Goal: Task Accomplishment & Management: Use online tool/utility

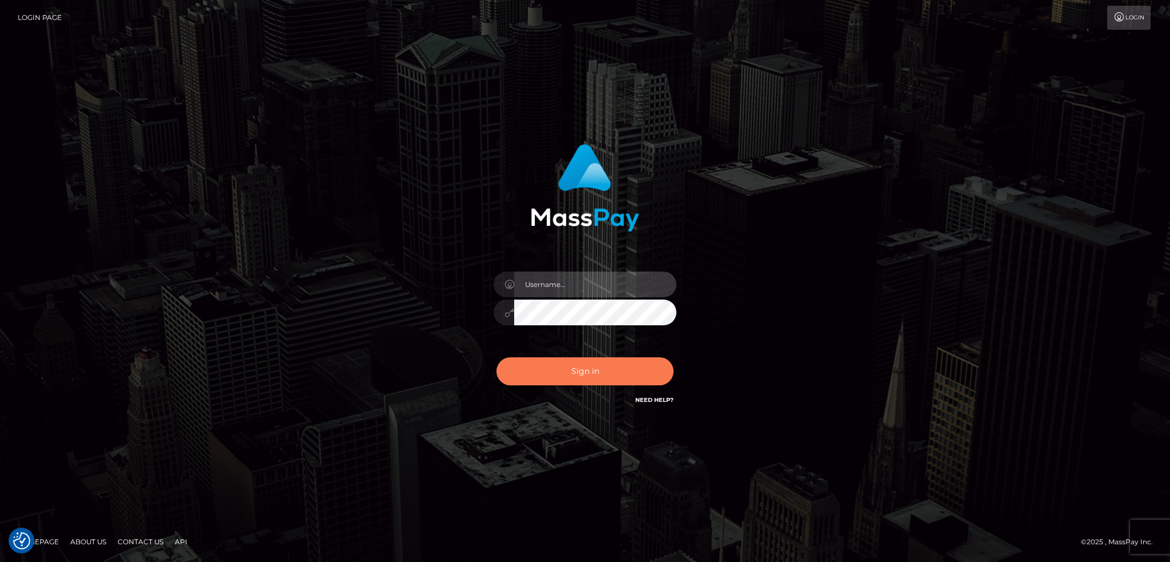
type input "alexstef"
click at [581, 368] on button "Sign in" at bounding box center [584, 371] width 177 height 28
type input "alexstef"
click at [551, 378] on button "Sign in" at bounding box center [584, 371] width 177 height 28
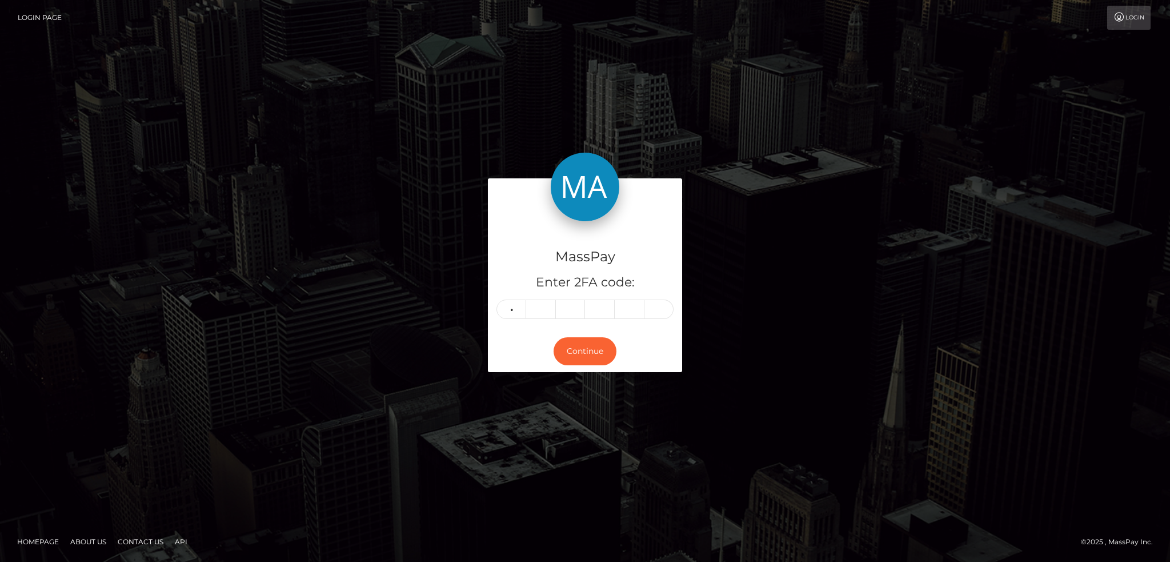
type input "2"
type input "6"
type input "2"
type input "0"
type input "6"
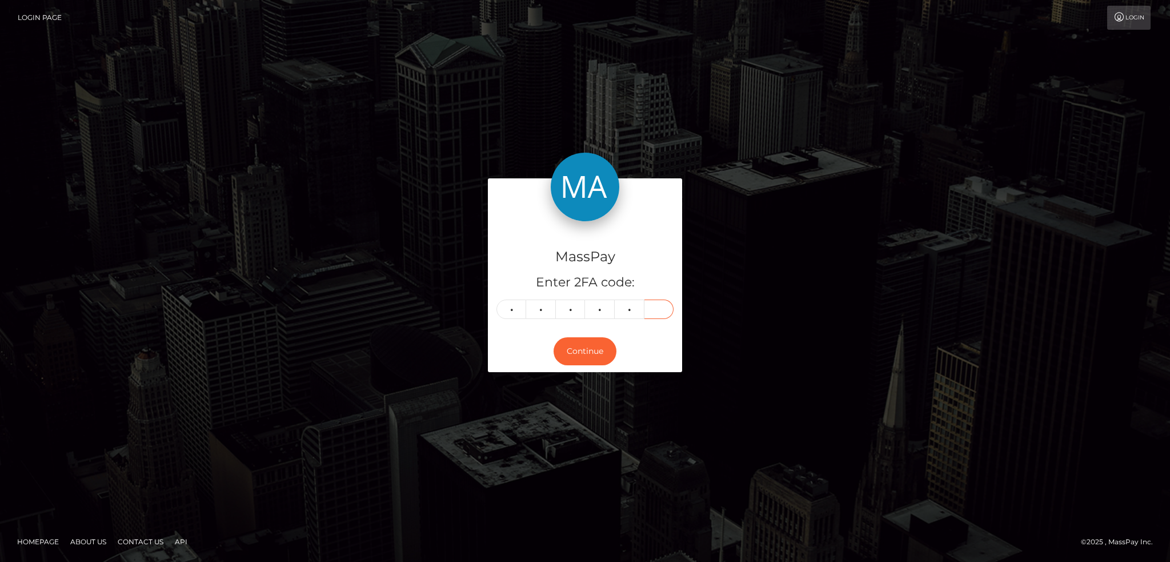
type input "2"
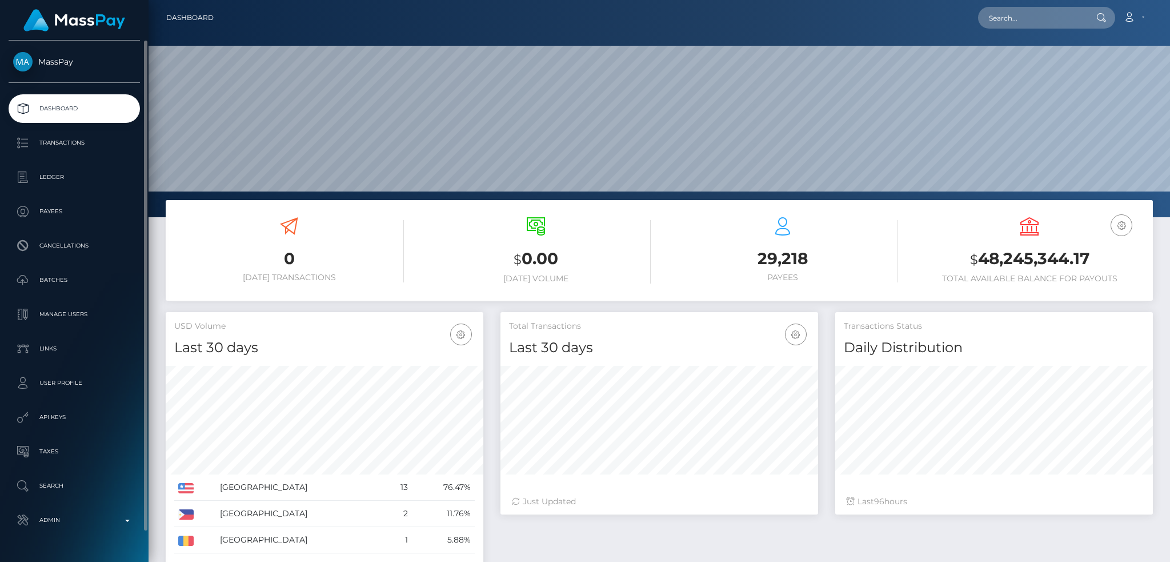
scroll to position [203, 317]
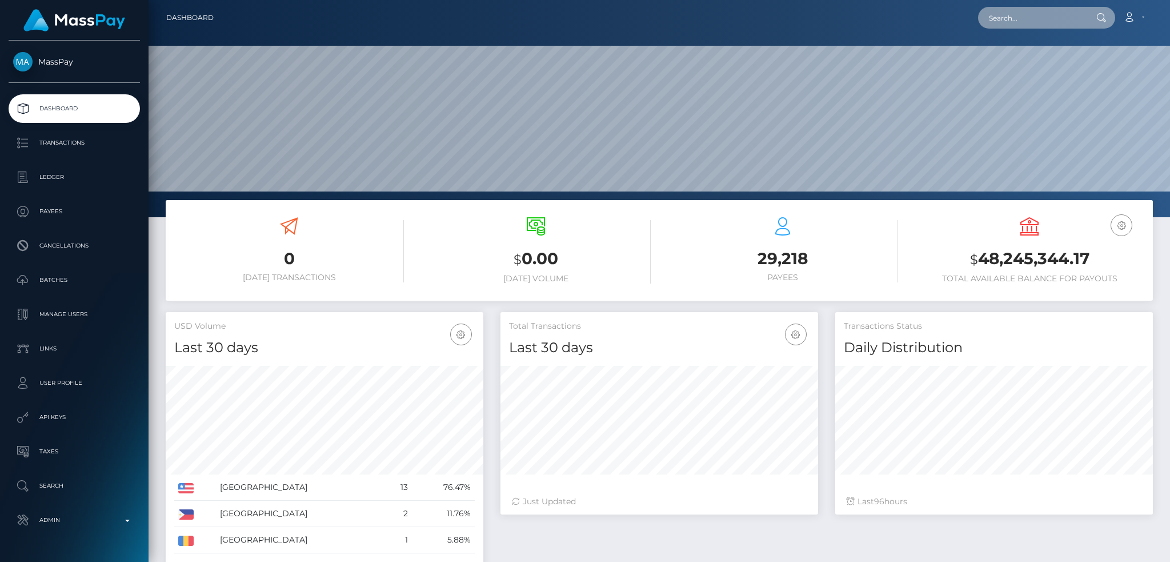
click at [1061, 17] on input "text" at bounding box center [1031, 18] width 107 height 22
paste input "shalishahg@gmail.com"
type input "shalishahg@gmail.com"
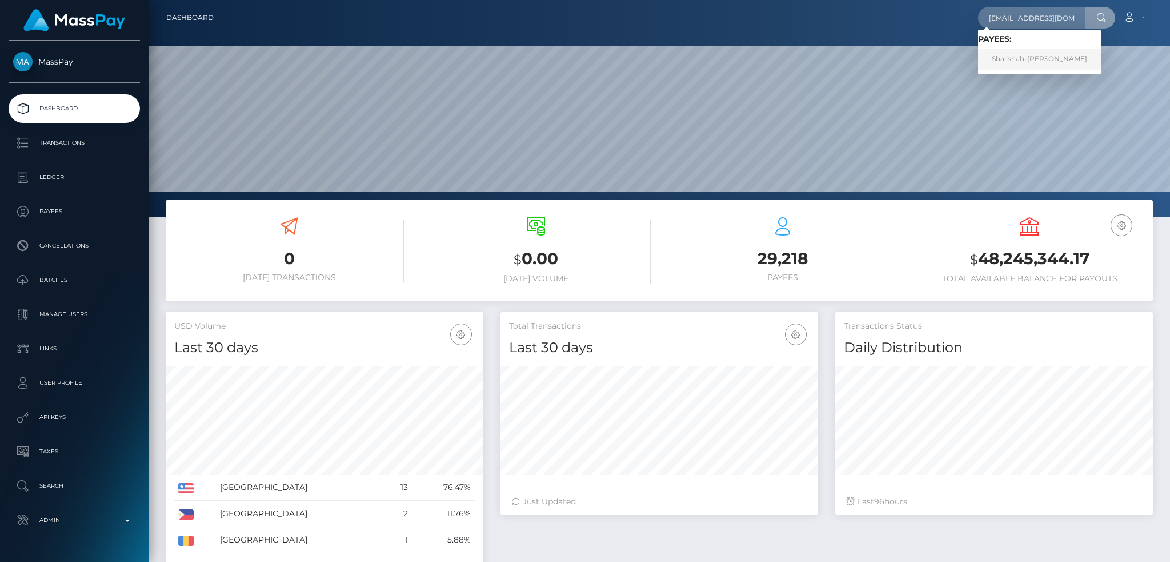
click at [1045, 55] on link "Shalishah-Kay Goulbourne" at bounding box center [1039, 59] width 123 height 21
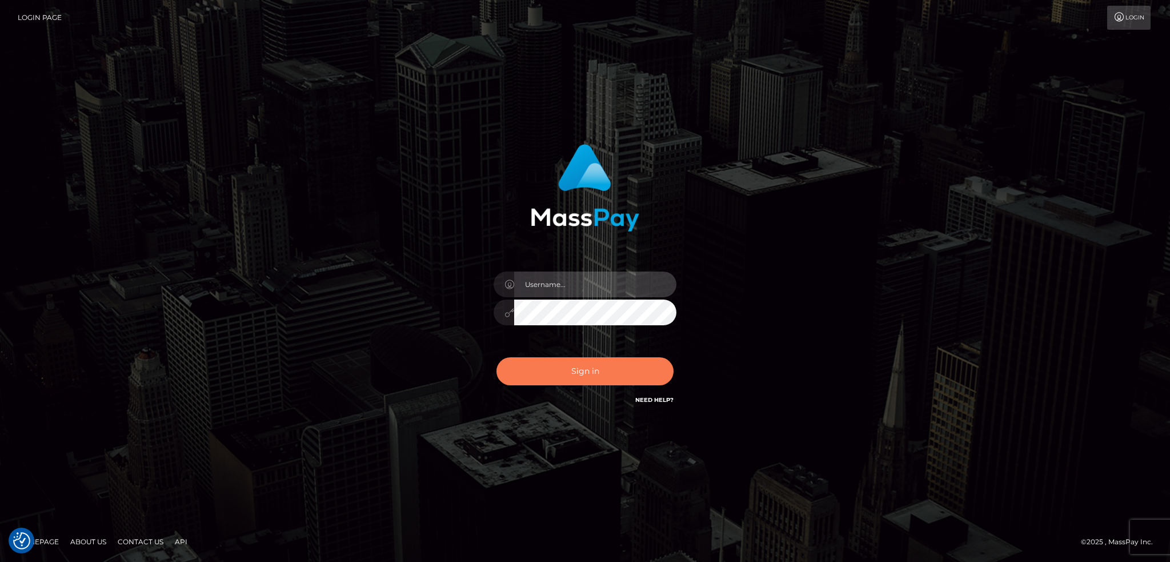
type input "alexstef"
click at [598, 372] on button "Sign in" at bounding box center [584, 371] width 177 height 28
type input "alexstef"
click at [567, 375] on button "Sign in" at bounding box center [584, 371] width 177 height 28
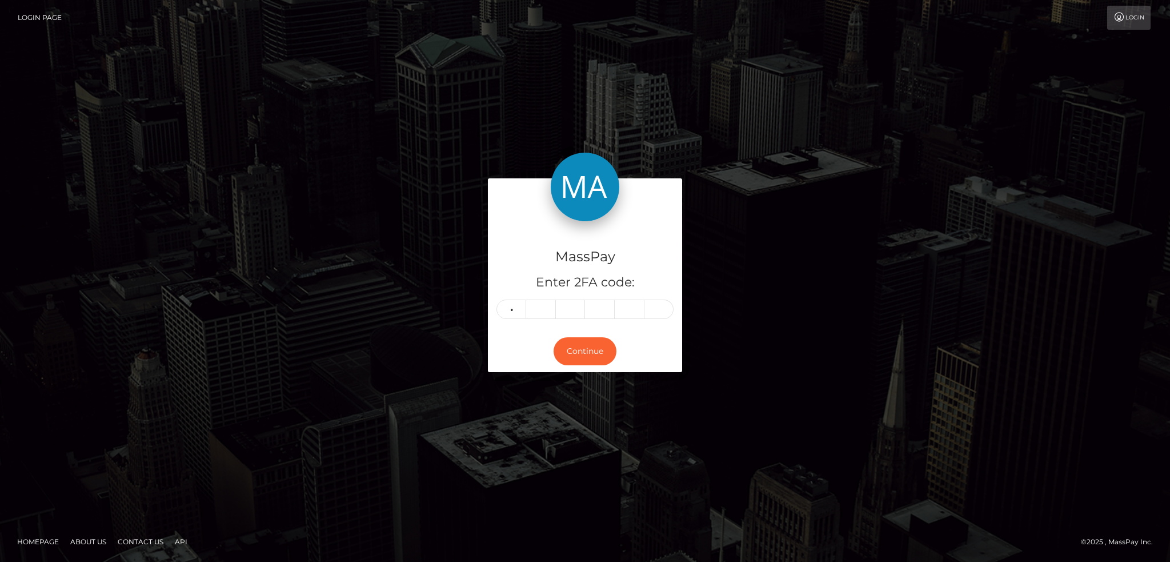
type input "3"
type input "4"
type input "1"
type input "8"
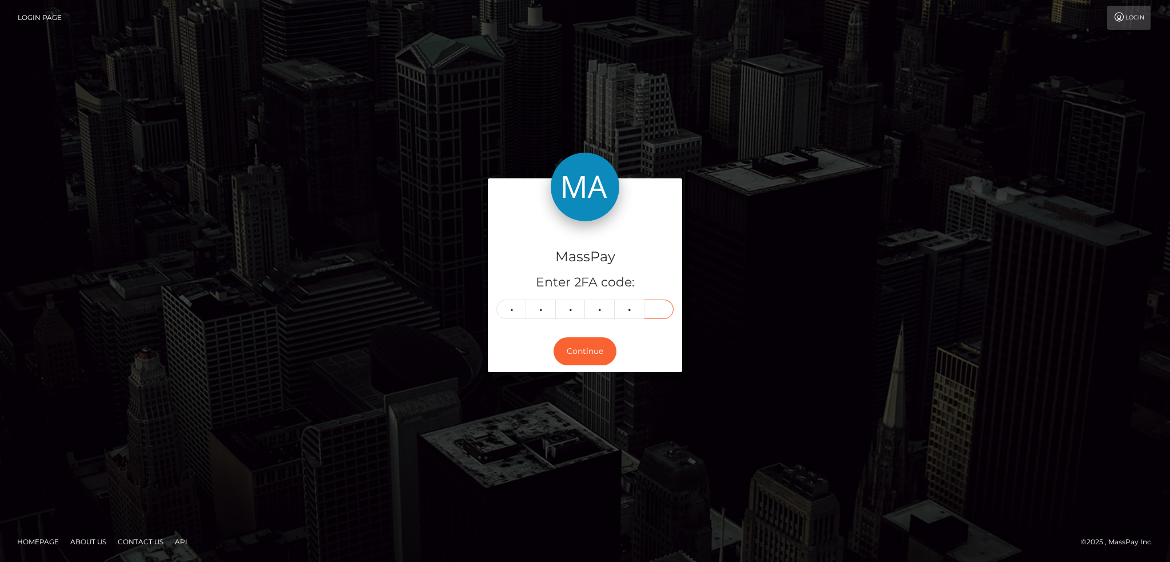
type input "6"
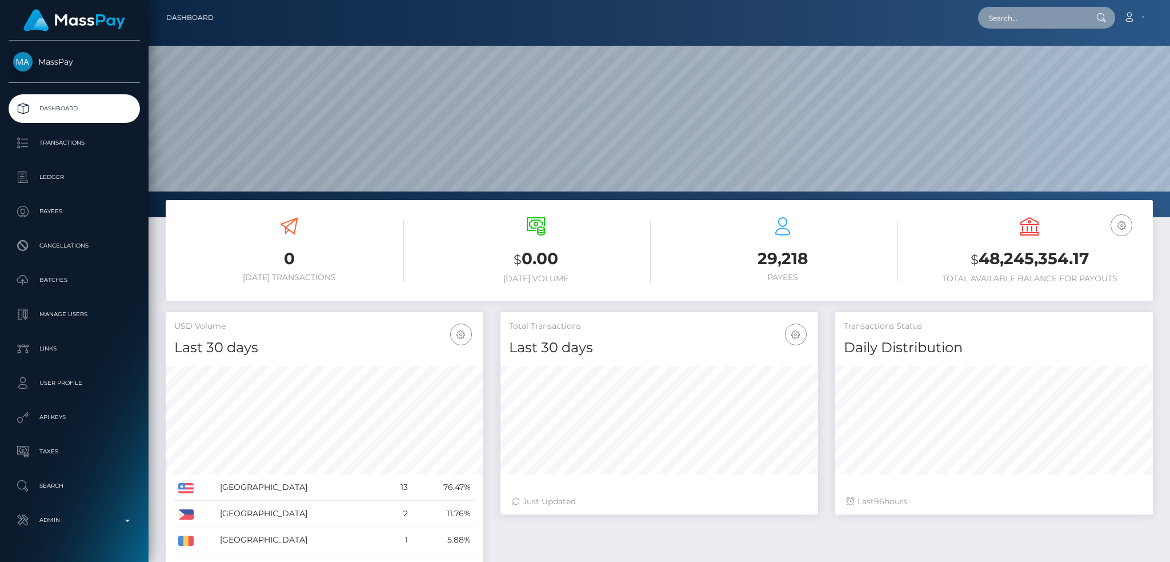
click at [1024, 27] on input "text" at bounding box center [1031, 18] width 107 height 22
paste input "jose.quirosv@gmail.com"
type input "jose.quirosv@gmail.com"
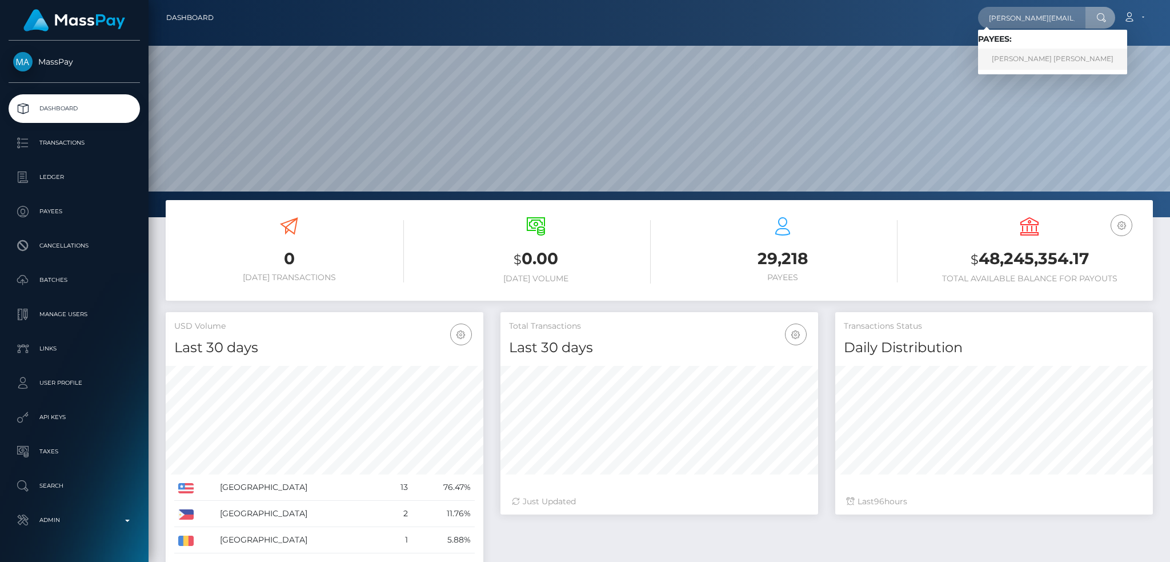
click at [1034, 55] on link "JOSE MIGUEL QUIROS VAZQUEZ" at bounding box center [1052, 59] width 149 height 21
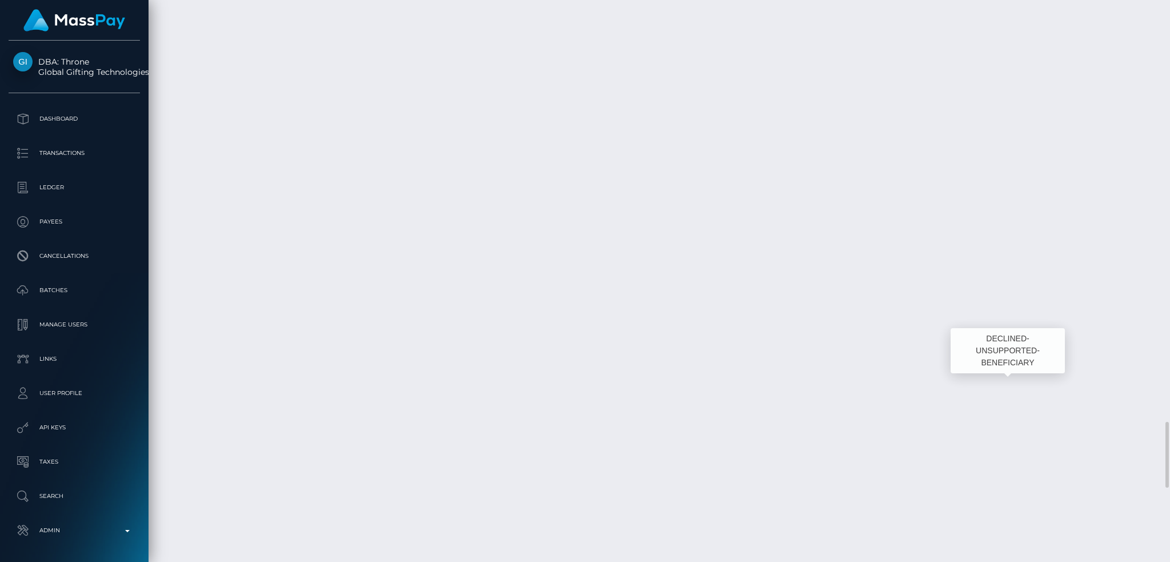
scroll to position [137, 317]
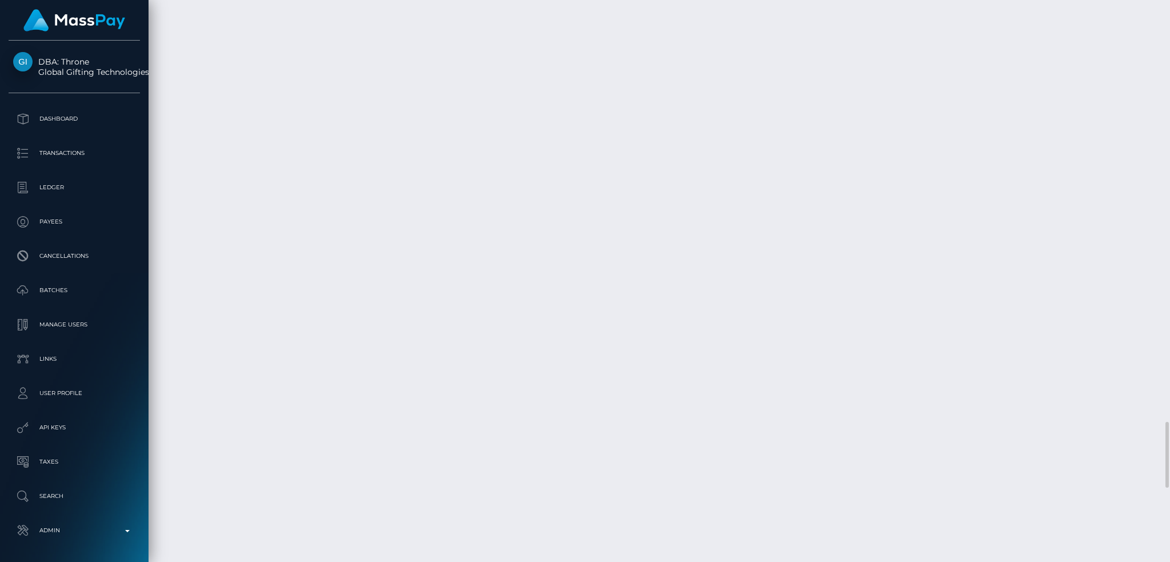
copy td "CRC"
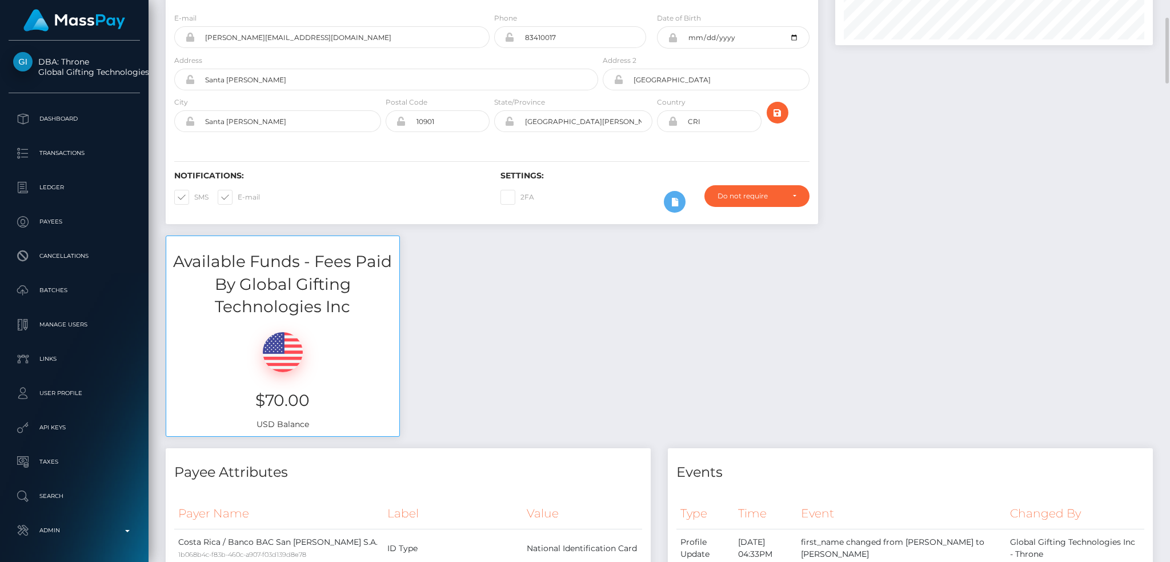
scroll to position [0, 0]
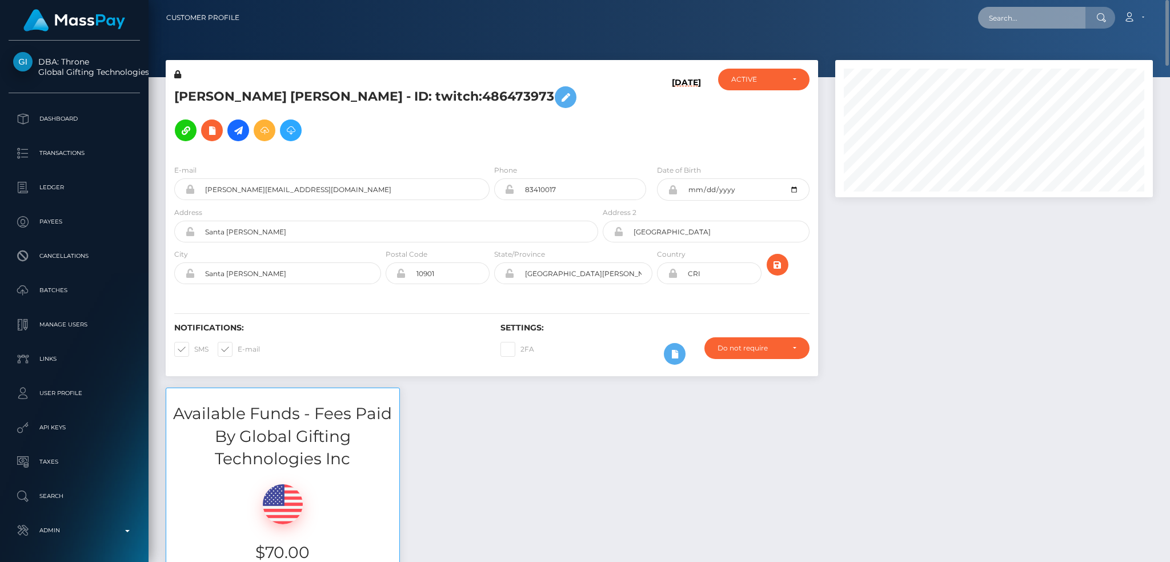
click at [1038, 11] on input "text" at bounding box center [1031, 18] width 107 height 22
paste input "yuying2704nb@gmail.com"
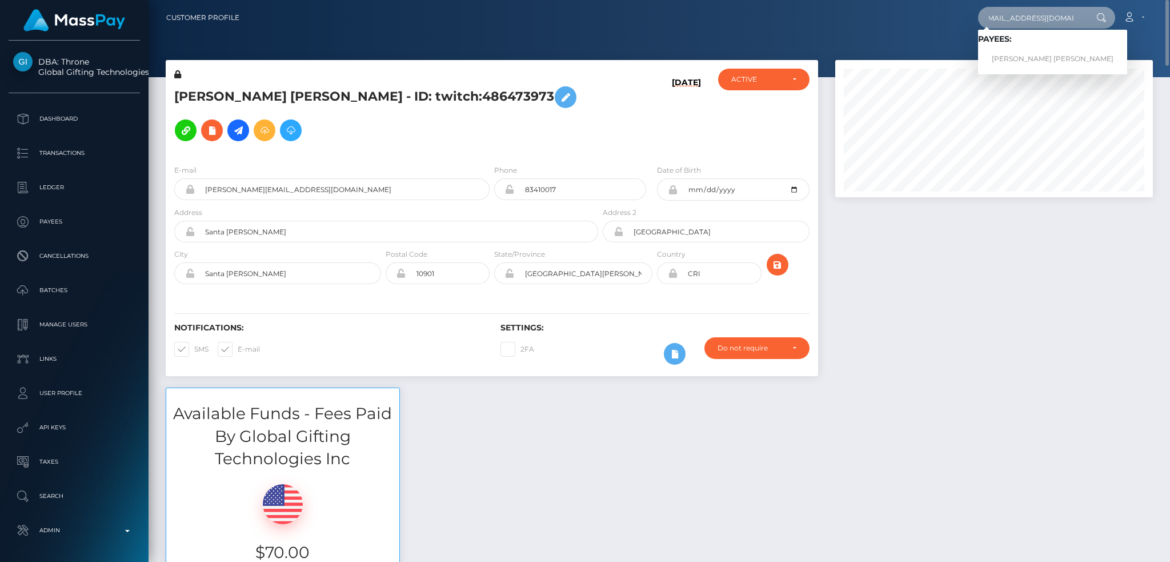
type input "yuying2704nb@gmail.com"
click at [1037, 55] on link "Anh Thi Ngoc Vu" at bounding box center [1052, 59] width 149 height 21
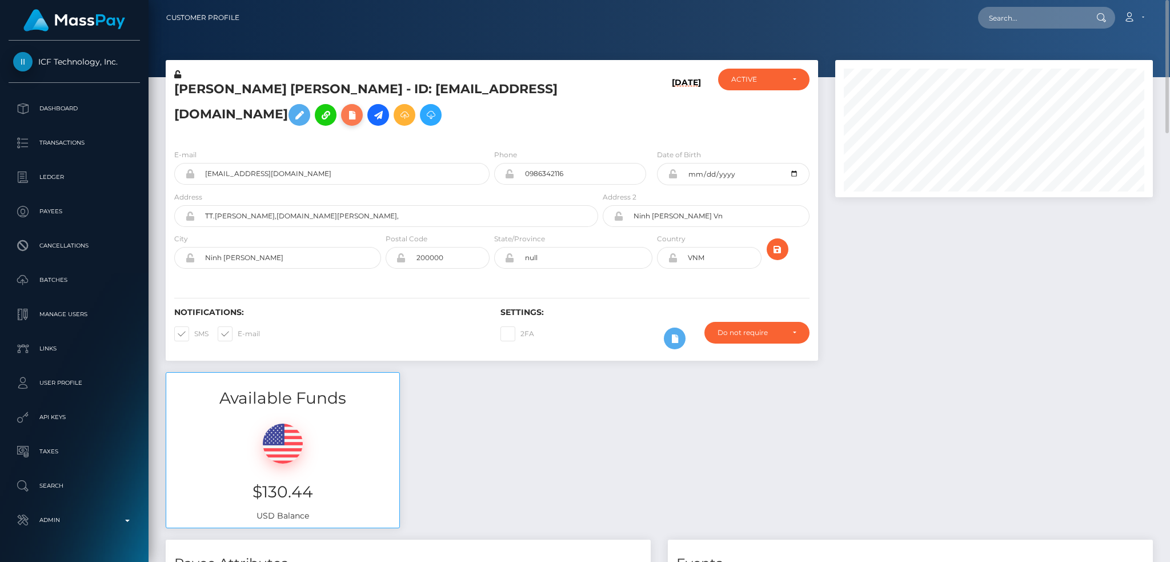
click at [359, 108] on icon at bounding box center [352, 115] width 14 height 14
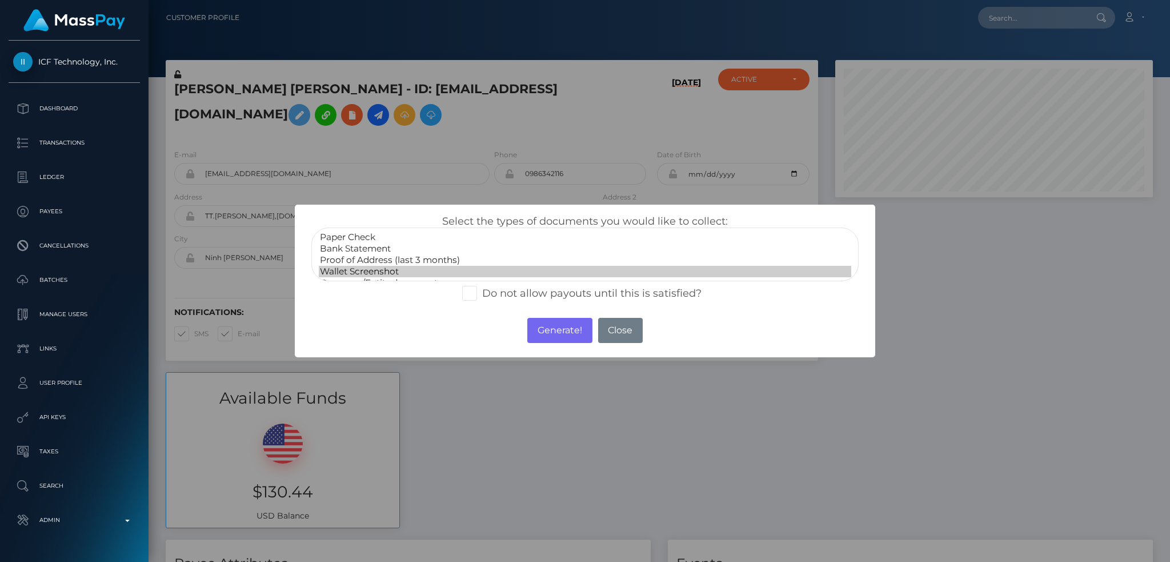
click at [414, 266] on option "Wallet Screenshot" at bounding box center [585, 271] width 532 height 11
select select "Proof of Address (last 3 months)"
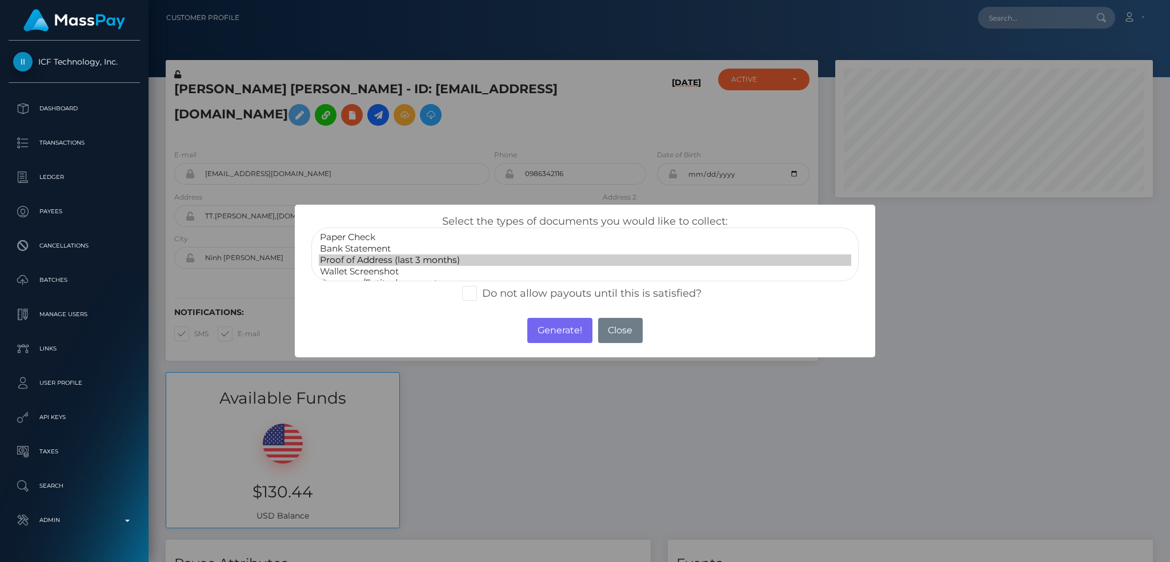
click at [453, 264] on option "Proof of Address (last 3 months)" at bounding box center [585, 259] width 532 height 11
click at [556, 337] on button "Generate!" at bounding box center [559, 330] width 65 height 25
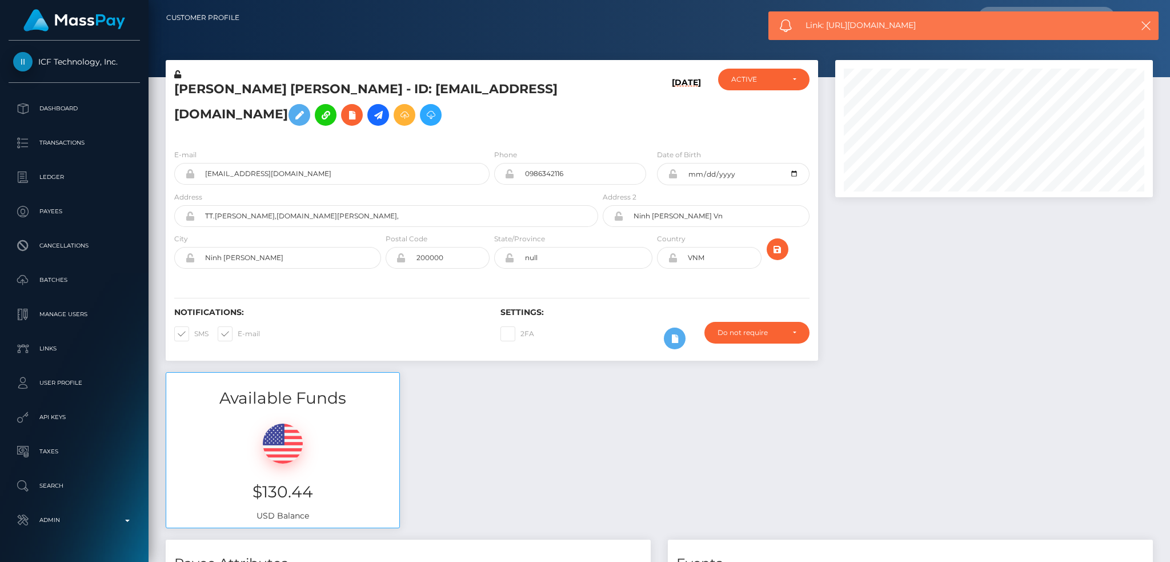
click at [857, 25] on span "Link: https://l.maspay.io/7lLip" at bounding box center [958, 25] width 304 height 12
copy span "Link: https://l.maspay.io/7lLip"
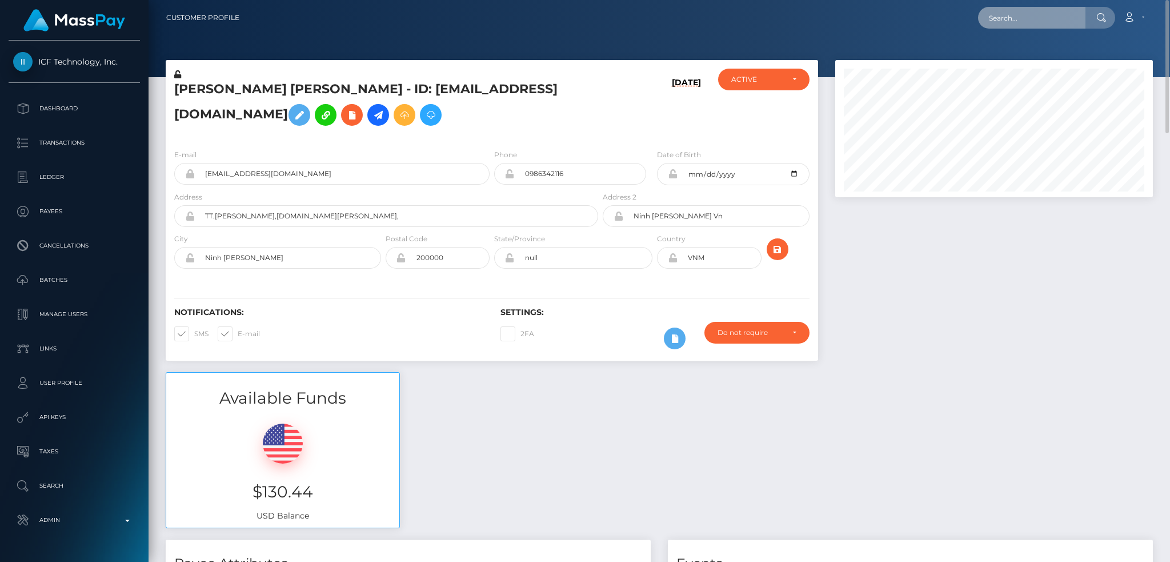
click at [1043, 12] on input "text" at bounding box center [1031, 18] width 107 height 22
paste input "Vanessaxoxo2022@gmail.com"
type input "Vanessaxoxo2022@gmail.com"
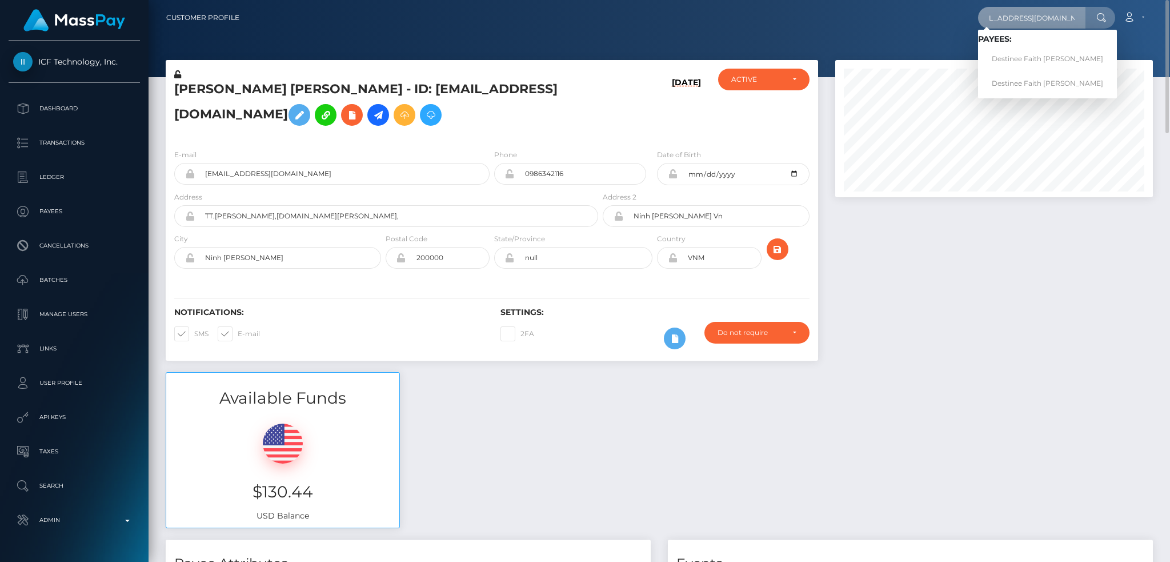
scroll to position [0, 0]
click at [1028, 81] on link "Destinee Faith Faith Pyle mccarrell" at bounding box center [1047, 83] width 139 height 21
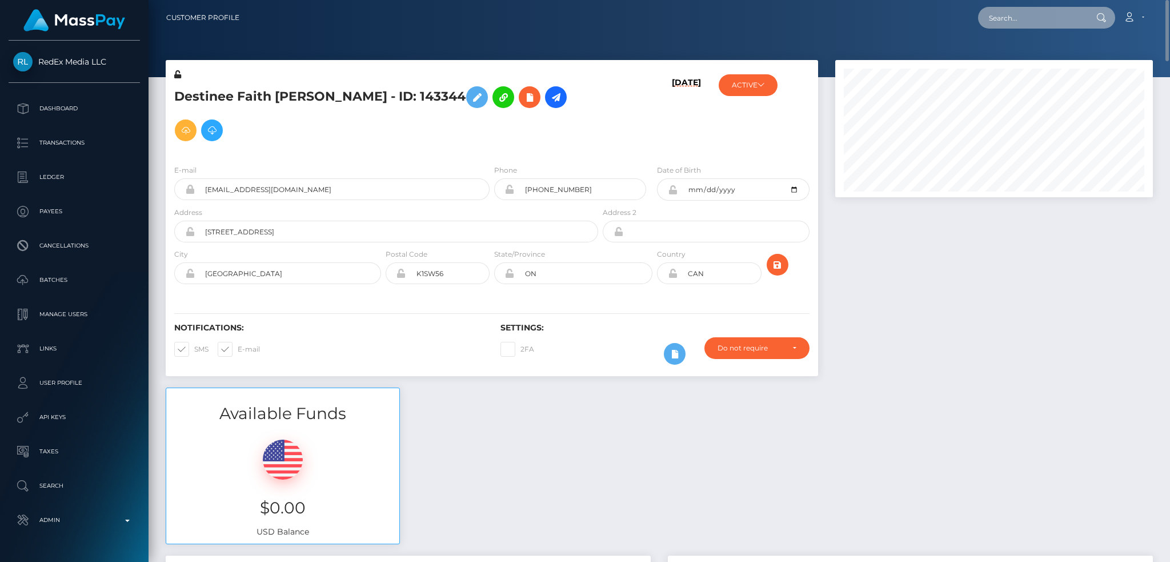
click at [1051, 19] on input "text" at bounding box center [1031, 18] width 107 height 22
paste input "8c3f81d8-263e-48af-842f-3e74522b2a5f"
type input "8c3f81d8-263e-48af-842f-3e74522b2a5f"
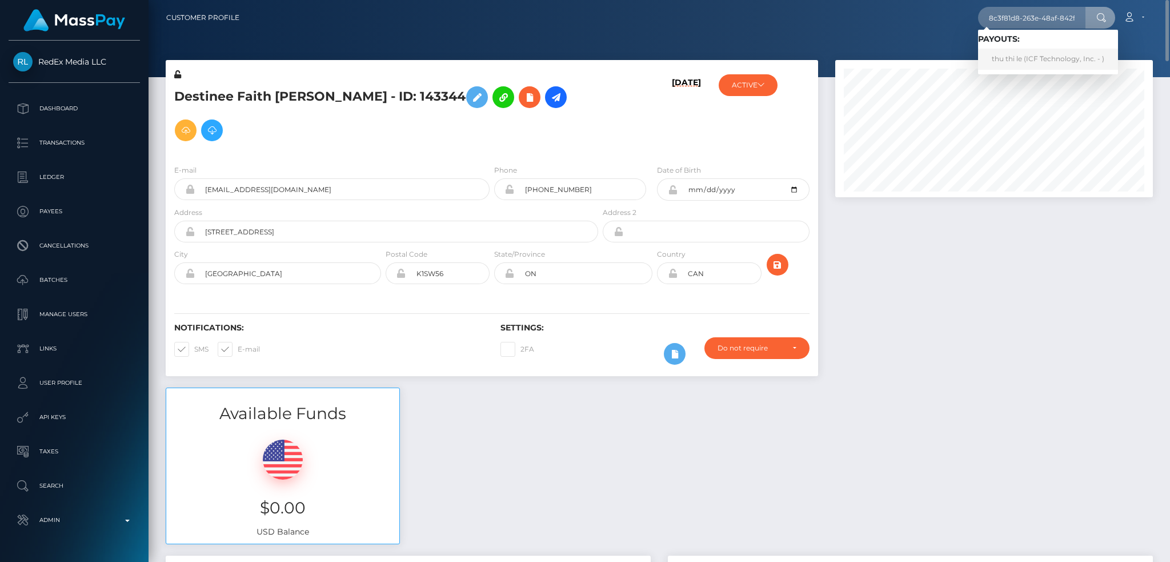
click at [1015, 58] on link "thu thi le (ICF Technology, Inc. - )" at bounding box center [1048, 59] width 140 height 21
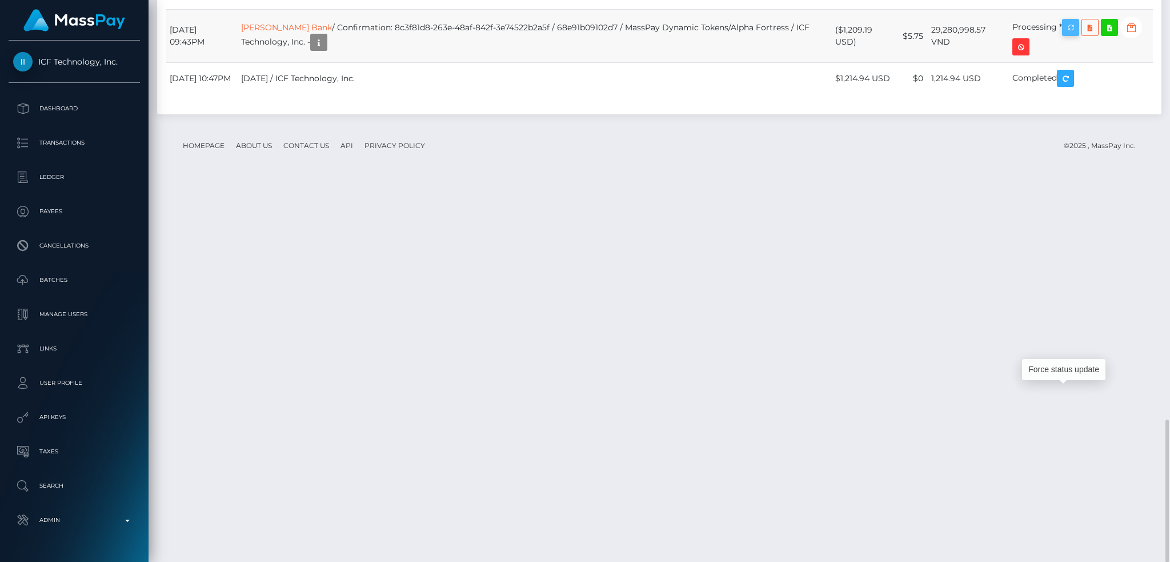
scroll to position [137, 317]
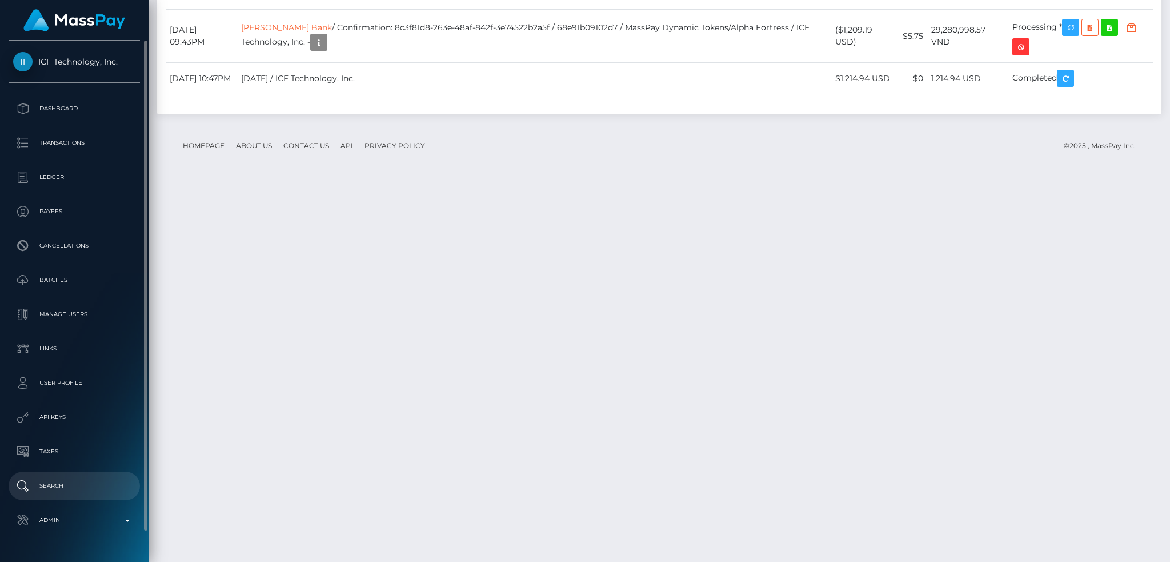
click at [87, 512] on p "Admin" at bounding box center [74, 519] width 122 height 17
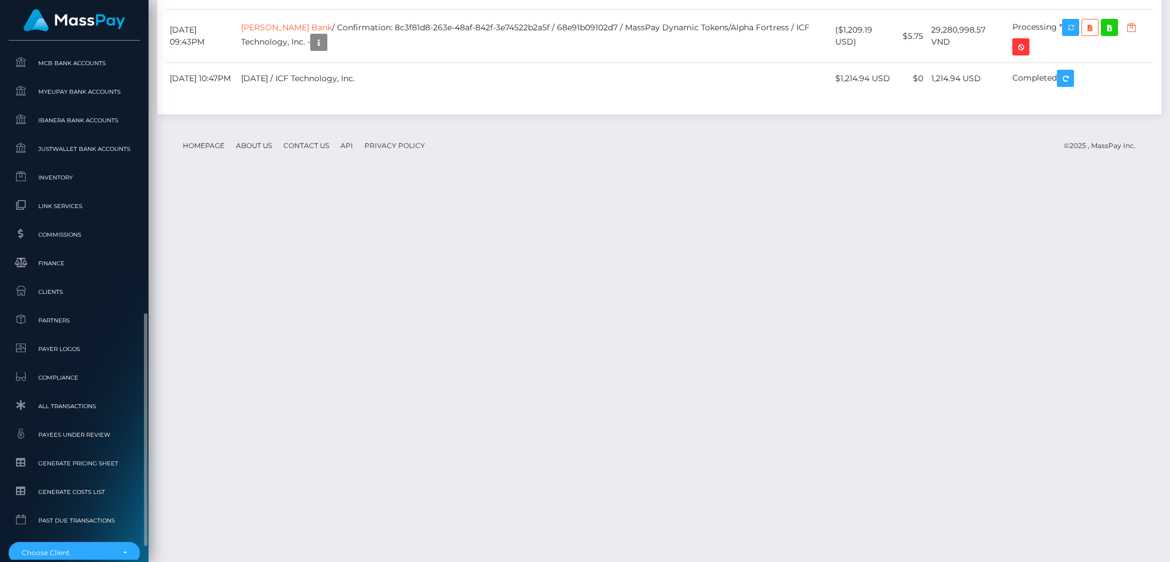
scroll to position [670, 0]
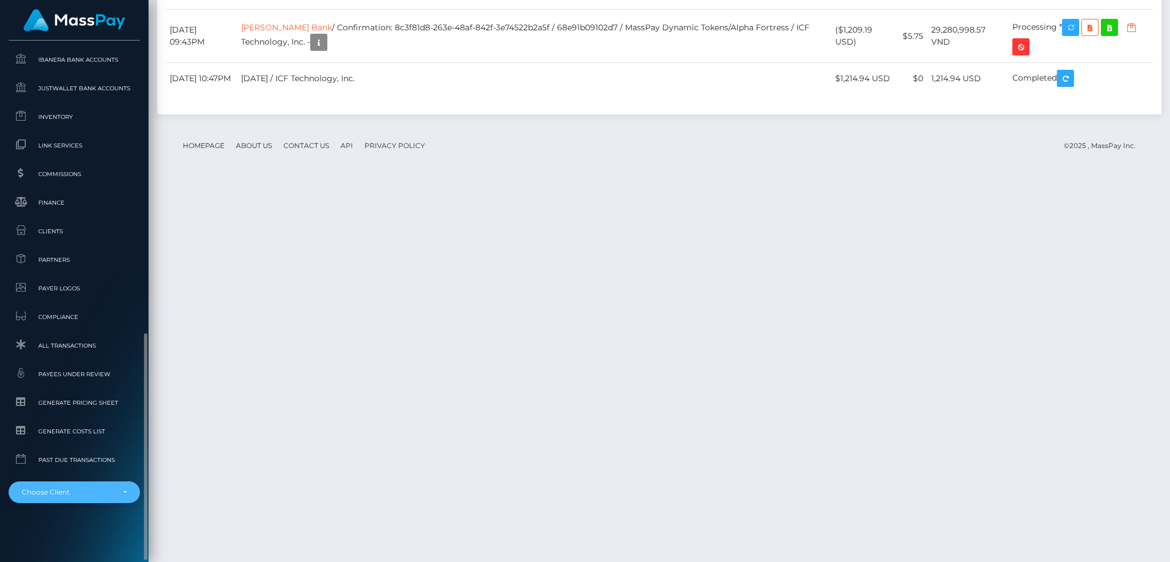
drag, startPoint x: 97, startPoint y: 481, endPoint x: 97, endPoint y: 488, distance: 6.9
click at [97, 485] on div "Choose Client" at bounding box center [74, 492] width 131 height 22
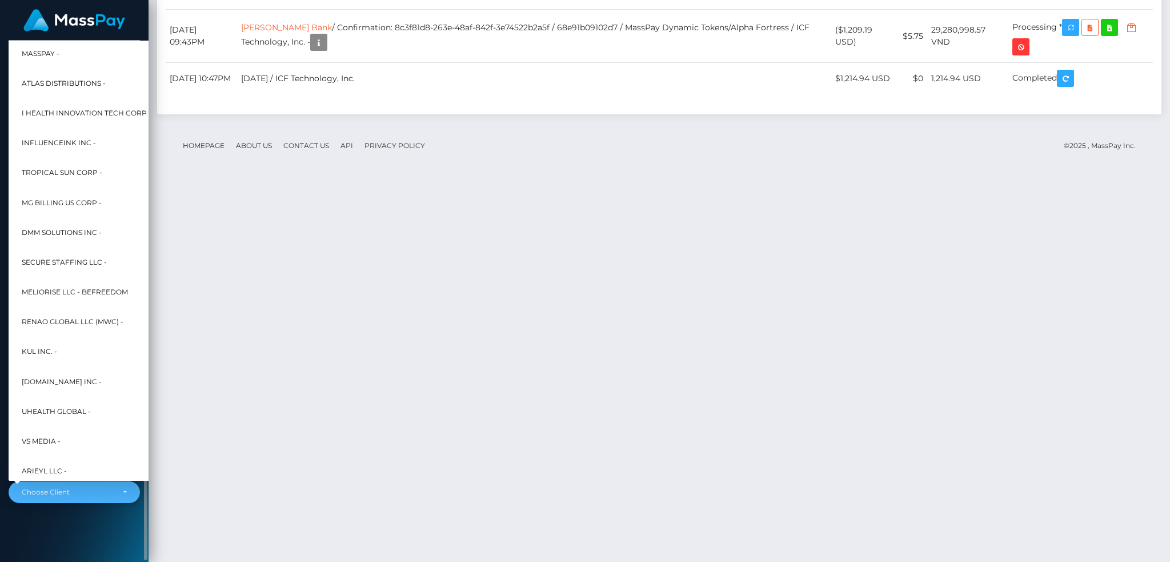
click at [98, 489] on div "Choose Client" at bounding box center [68, 491] width 92 height 9
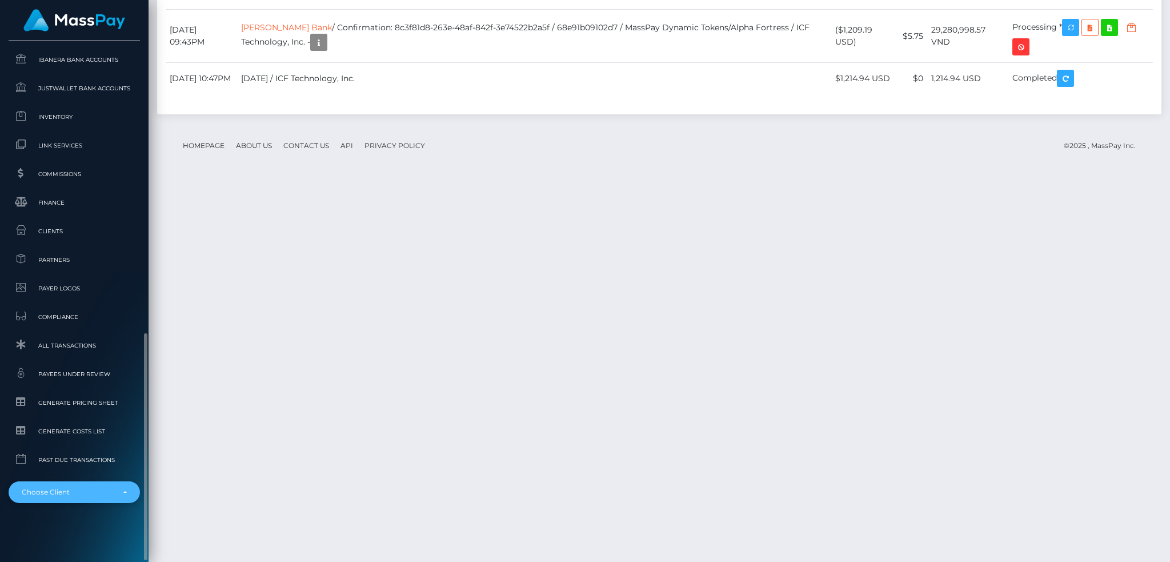
click at [97, 490] on div "Choose Client" at bounding box center [68, 491] width 92 height 9
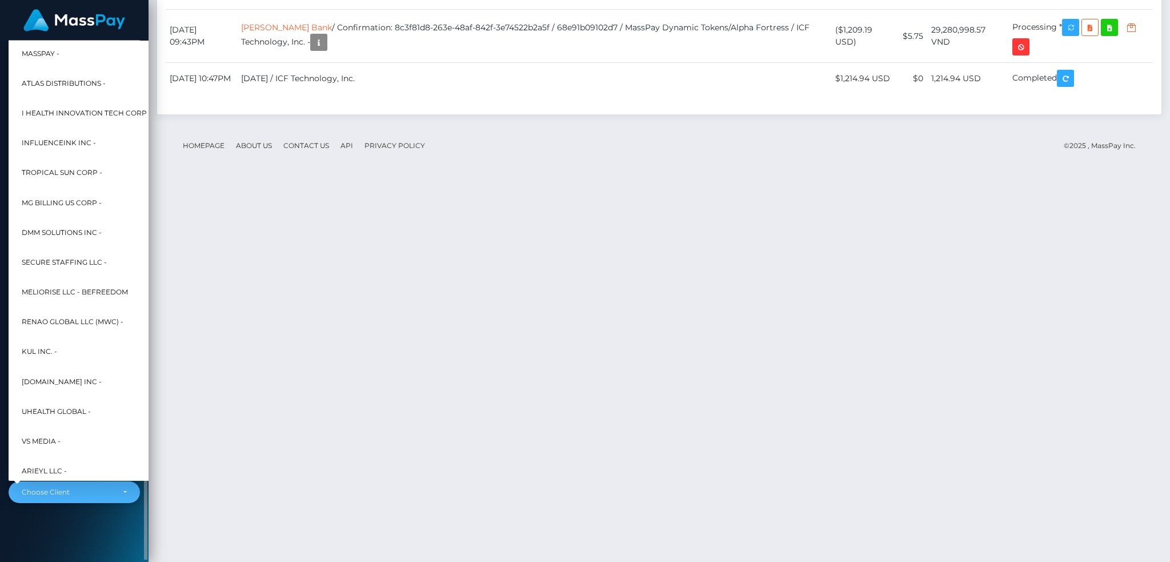
scroll to position [459, 0]
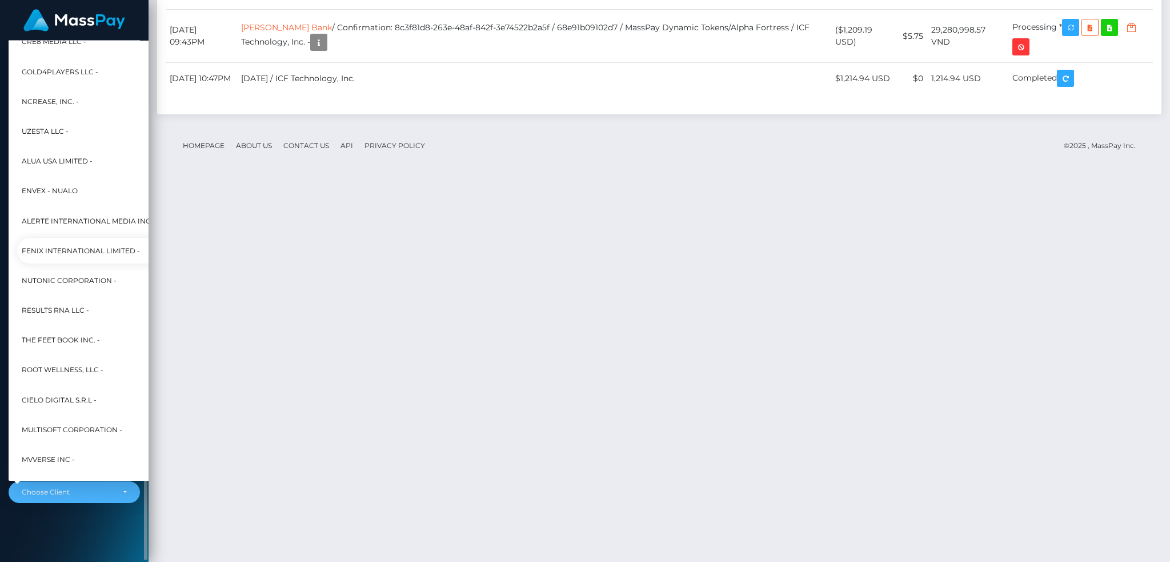
click at [87, 242] on link "Fenix International Limited -" at bounding box center [147, 251] width 261 height 26
select select "26"
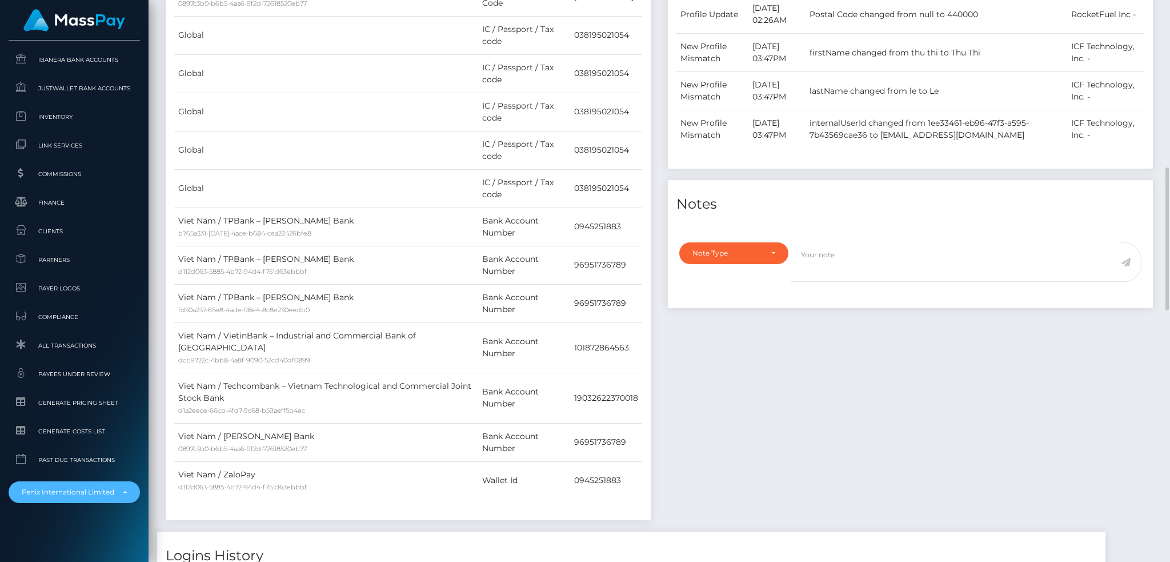
scroll to position [201, 0]
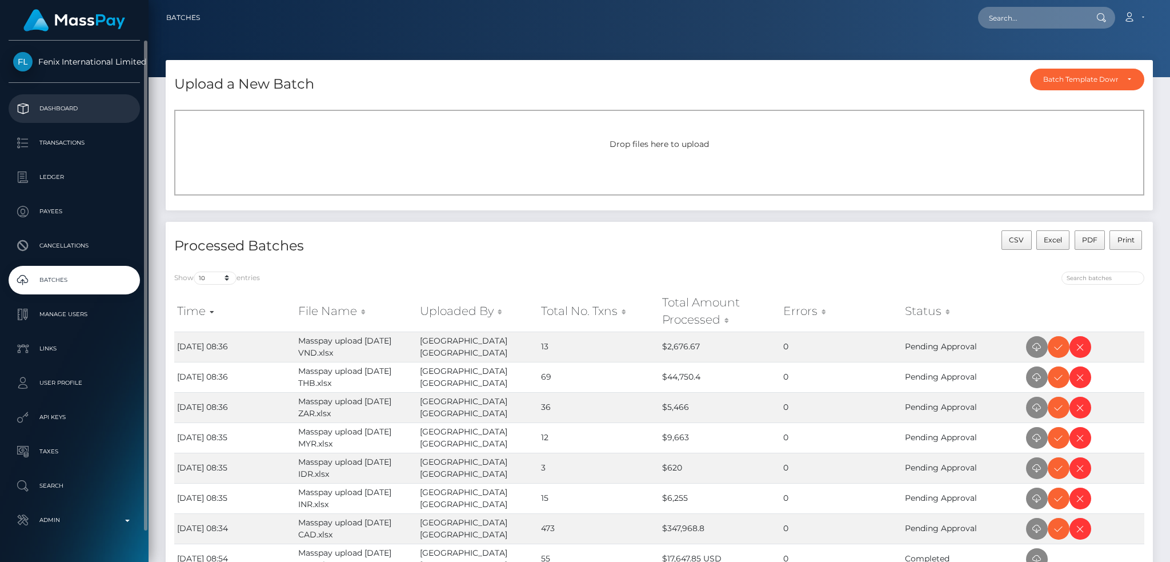
click at [70, 107] on p "Dashboard" at bounding box center [74, 108] width 122 height 17
